Goal: Task Accomplishment & Management: Manage account settings

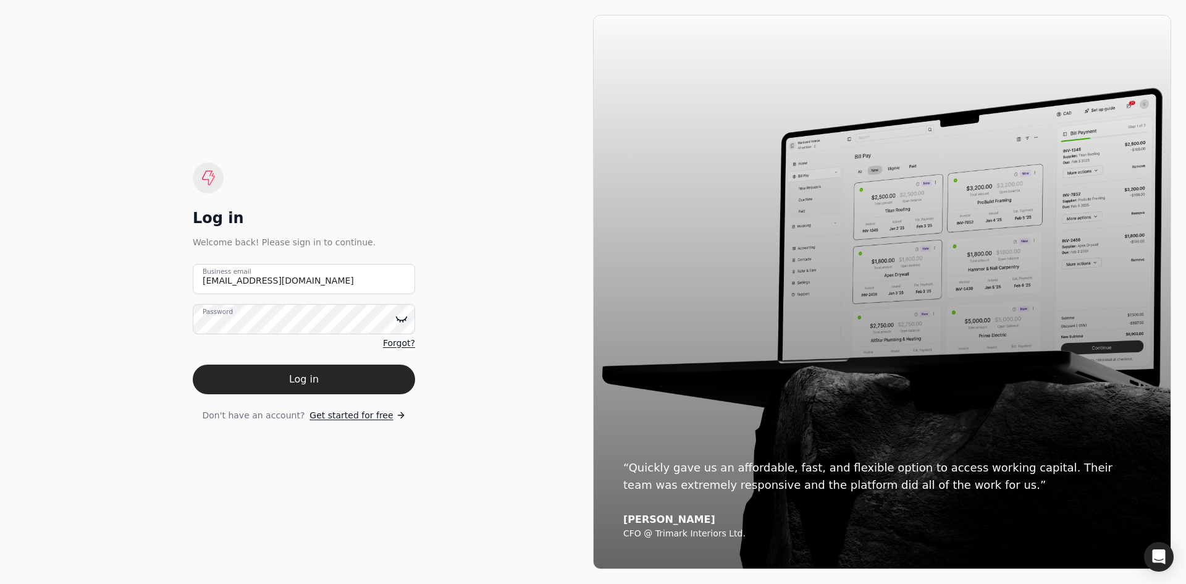
click at [405, 316] on icon at bounding box center [401, 319] width 12 height 12
click at [319, 379] on button "Log in" at bounding box center [304, 379] width 222 height 30
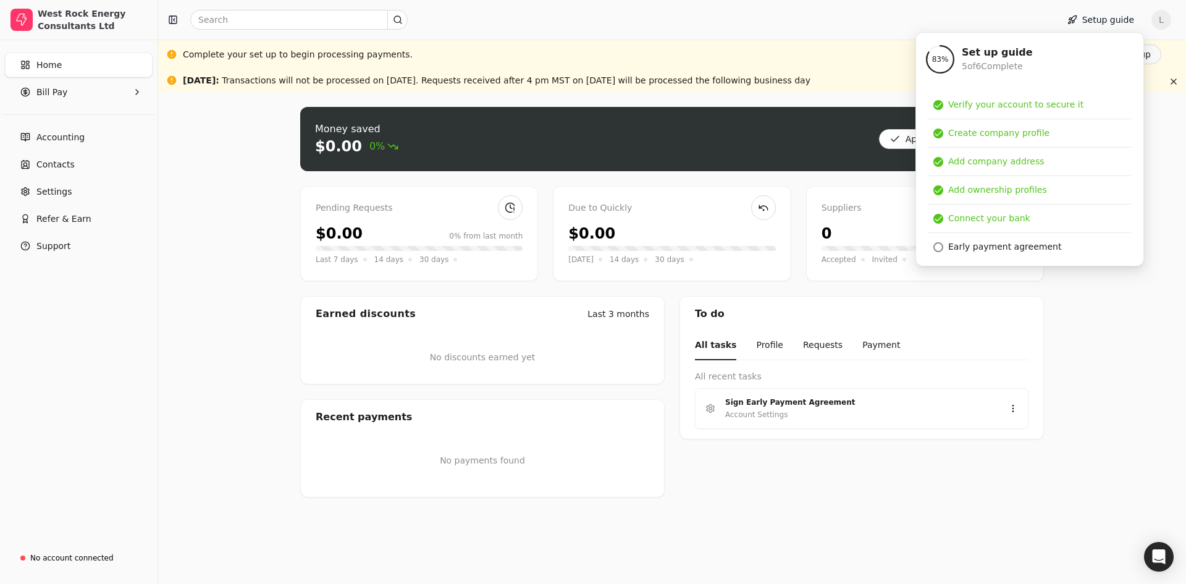
click at [1027, 462] on div "To do All tasks Profile Requests Payment All recent tasks Sign Early Payment Ag…" at bounding box center [862, 396] width 364 height 201
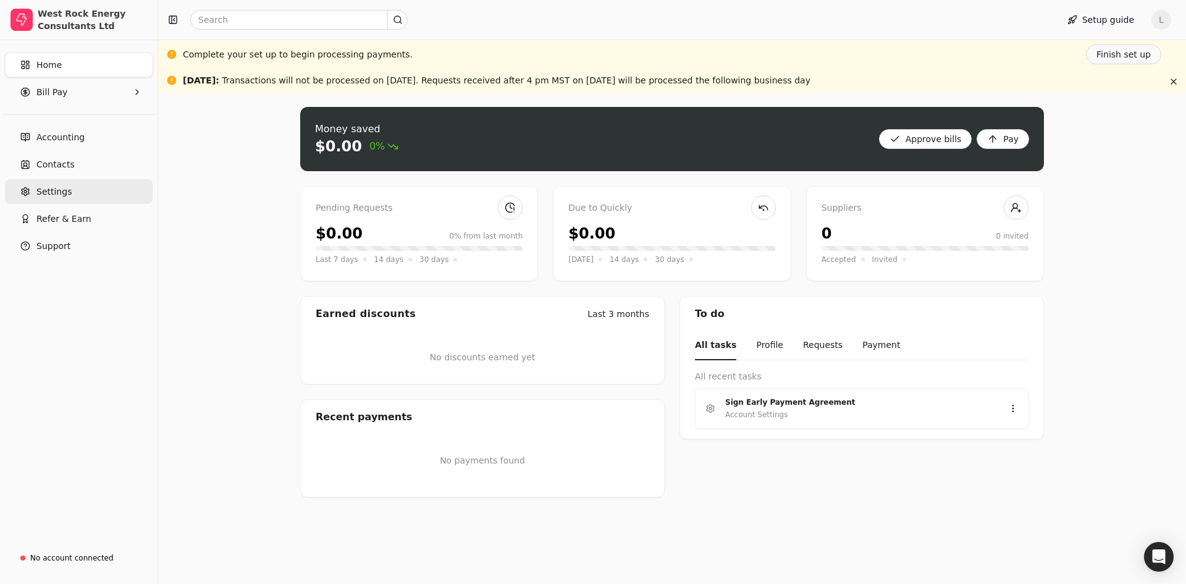
click at [64, 194] on span "Settings" at bounding box center [53, 191] width 35 height 13
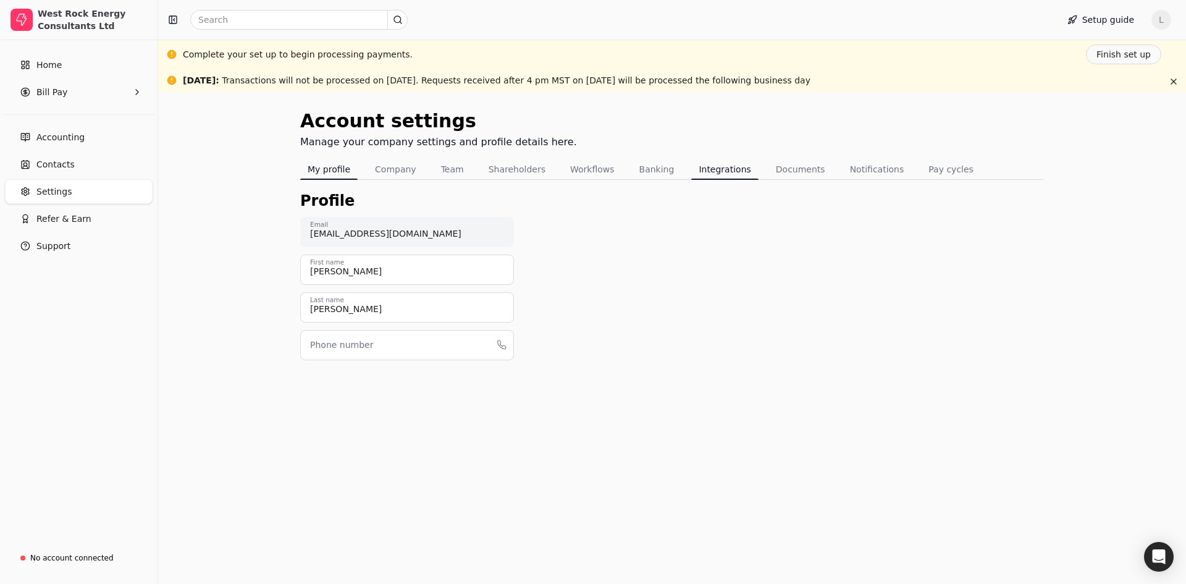
click at [713, 169] on button "Integrations" at bounding box center [724, 169] width 67 height 20
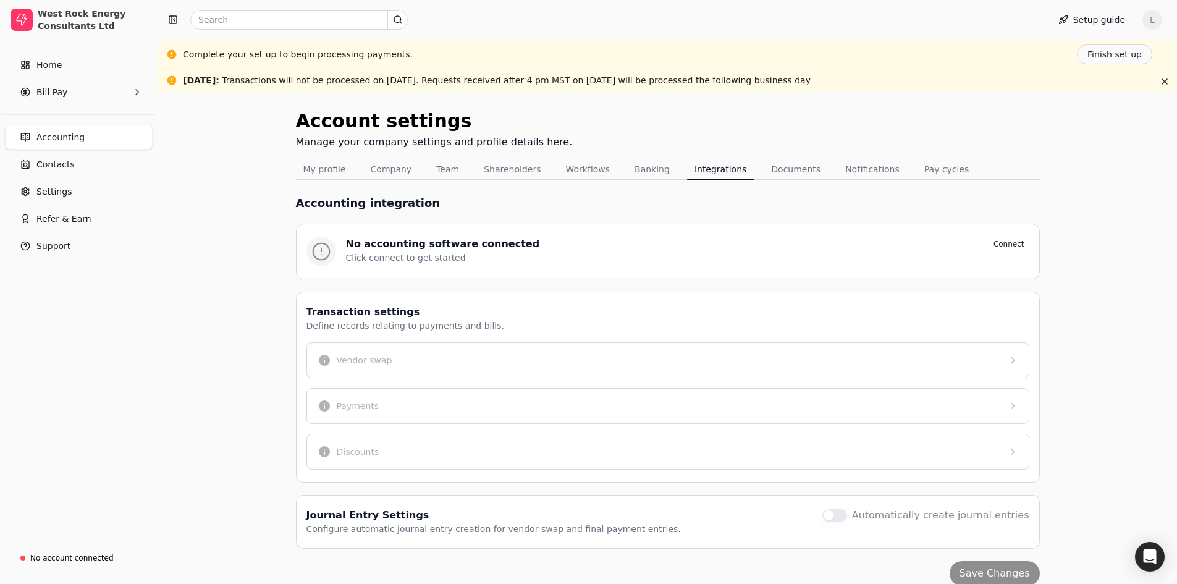
click at [437, 251] on div "Click connect to get started" at bounding box center [687, 257] width 683 height 13
click at [1005, 243] on button "Connect" at bounding box center [1008, 244] width 41 height 15
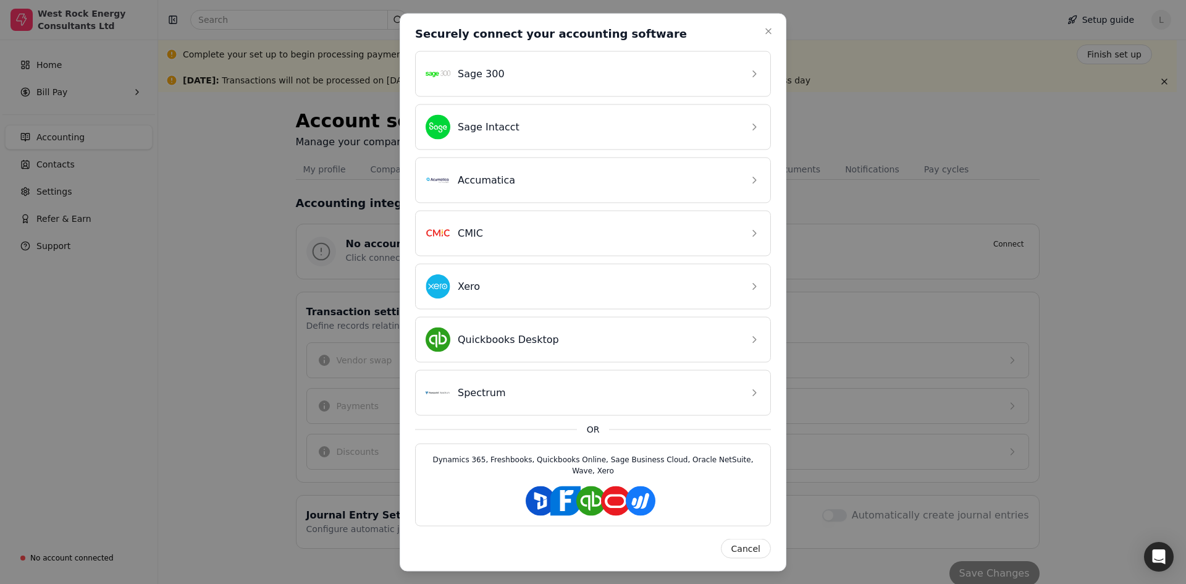
drag, startPoint x: 765, startPoint y: 35, endPoint x: 818, endPoint y: 34, distance: 53.1
click at [765, 36] on icon "button" at bounding box center [769, 31] width 10 height 10
